Goal: Entertainment & Leisure: Browse casually

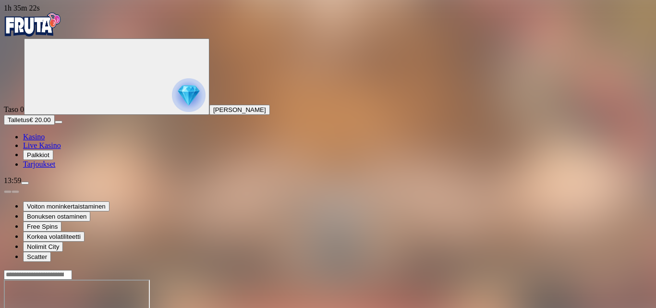
scroll to position [1181, 0]
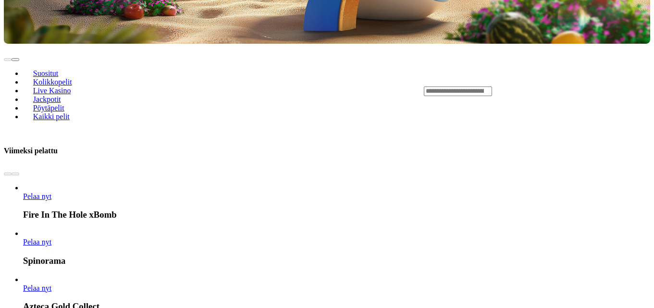
scroll to position [365, 0]
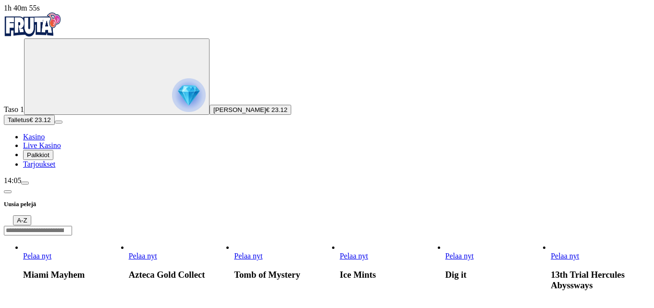
click at [262, 252] on span "Pelaa nyt" at bounding box center [248, 256] width 28 height 8
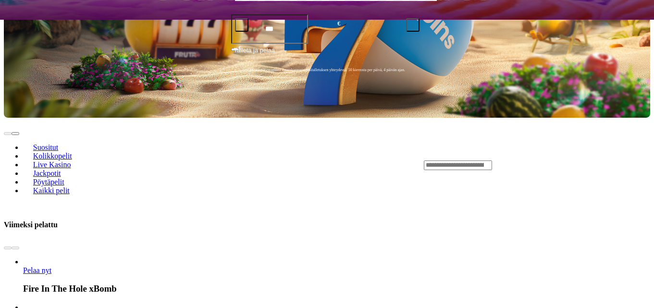
scroll to position [307, 0]
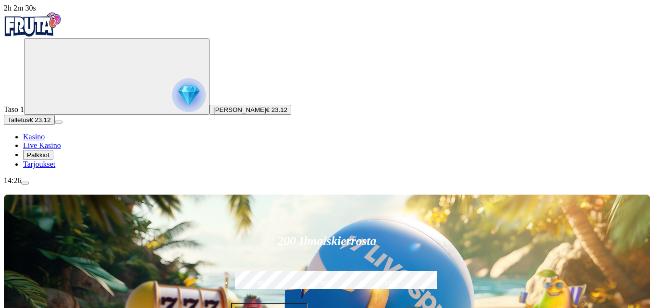
type input "**********"
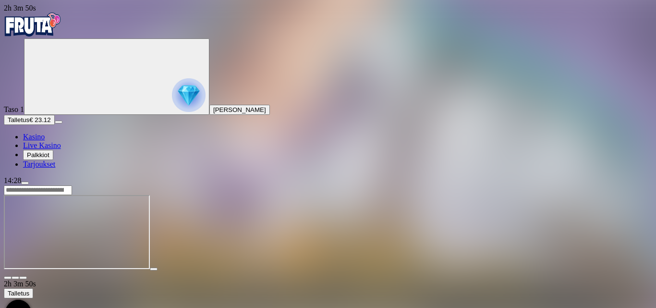
click at [72, 185] on input "Search" at bounding box center [38, 190] width 68 height 10
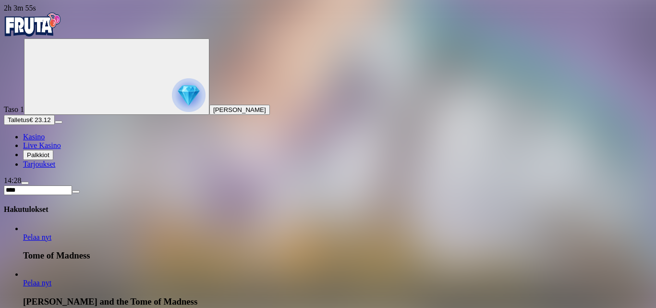
type input "****"
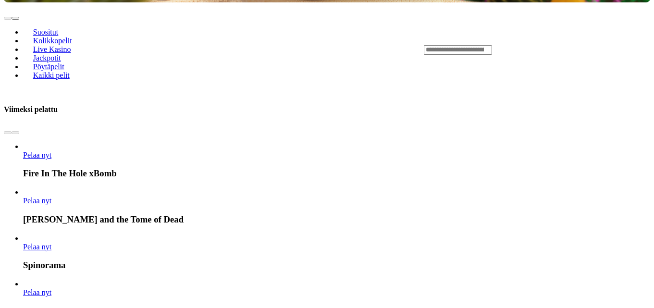
scroll to position [423, 0]
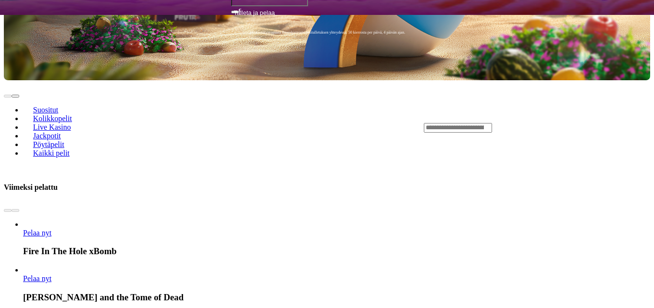
scroll to position [384, 0]
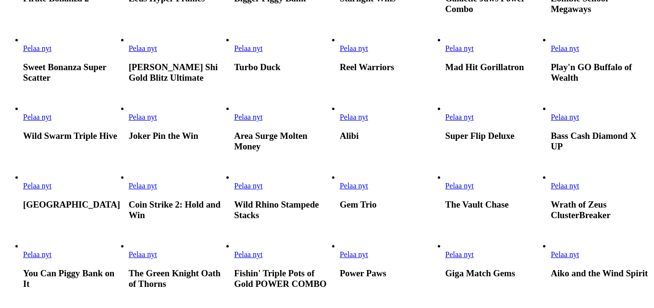
scroll to position [519, 0]
click at [368, 52] on span "Pelaa nyt" at bounding box center [354, 48] width 28 height 8
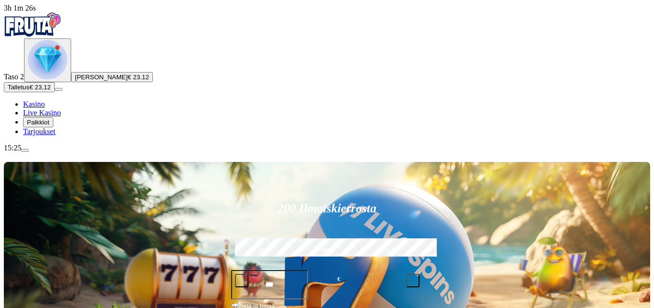
type input "*********"
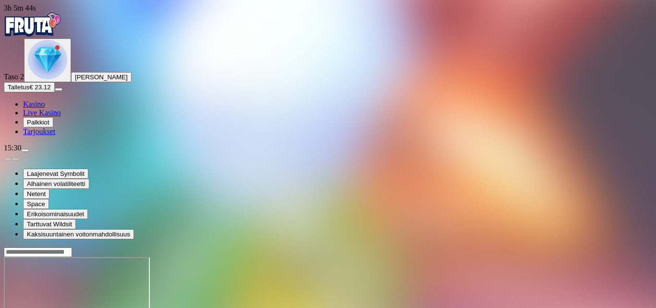
click at [59, 29] on img "Primary" at bounding box center [33, 24] width 58 height 24
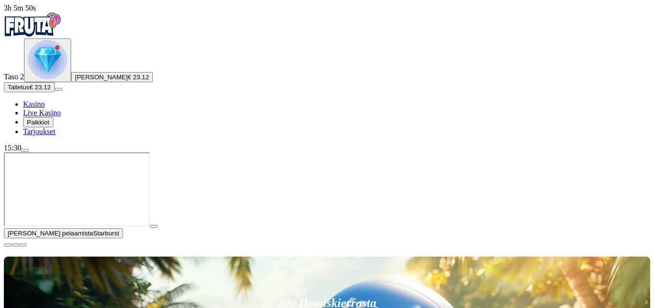
click at [8, 245] on span "close icon" at bounding box center [8, 245] width 0 height 0
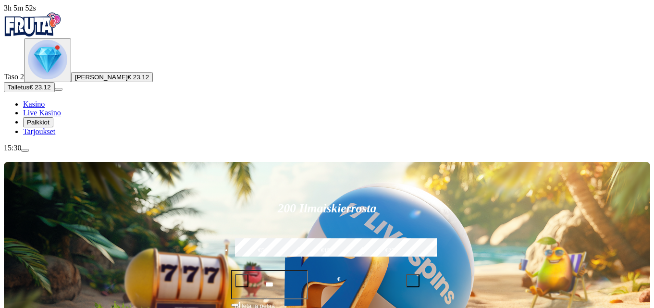
click at [49, 126] on span "Palkkiot" at bounding box center [38, 122] width 23 height 7
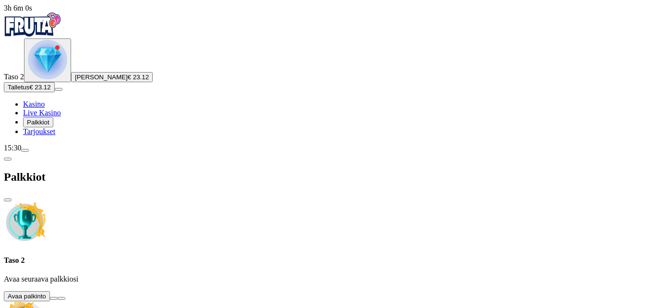
click at [61, 298] on span "info icon" at bounding box center [61, 298] width 0 height 0
drag, startPoint x: 560, startPoint y: 67, endPoint x: 555, endPoint y: 131, distance: 64.0
click at [58, 297] on button at bounding box center [54, 298] width 8 height 3
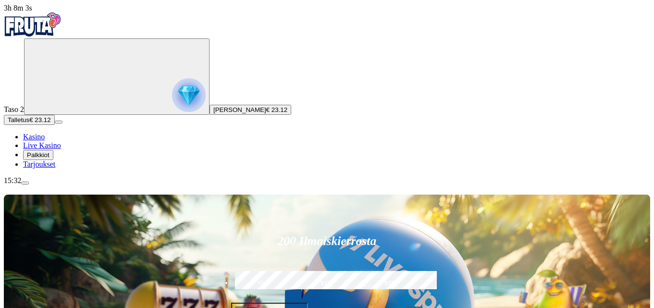
click at [25, 183] on span "menu icon" at bounding box center [25, 183] width 0 height 0
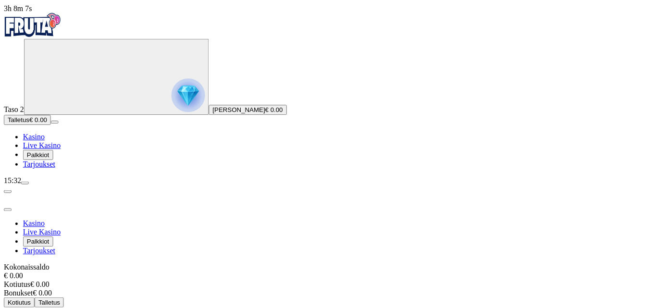
scroll to position [35, 0]
